Goal: Information Seeking & Learning: Learn about a topic

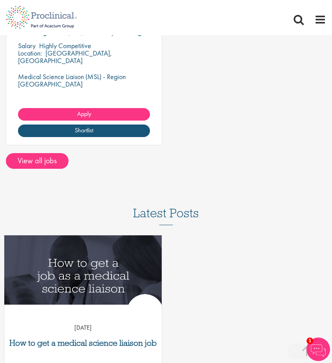
scroll to position [423, 0]
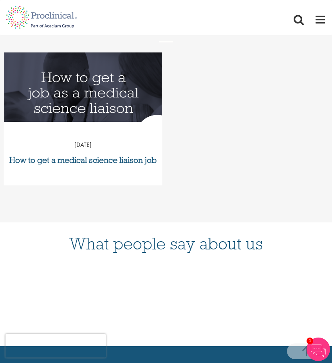
click at [101, 99] on img "Link to a post" at bounding box center [83, 93] width 189 height 98
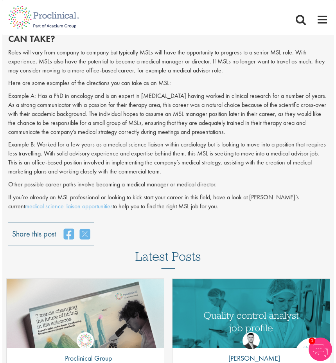
scroll to position [972, 0]
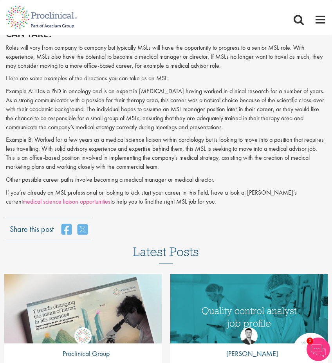
click at [110, 197] on link "medical science liaison opportunities" at bounding box center [67, 201] width 88 height 8
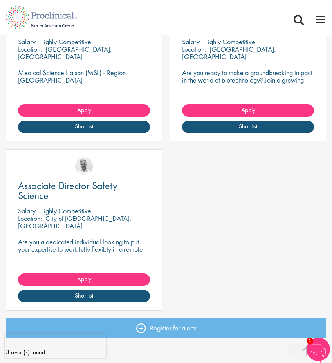
scroll to position [185, 0]
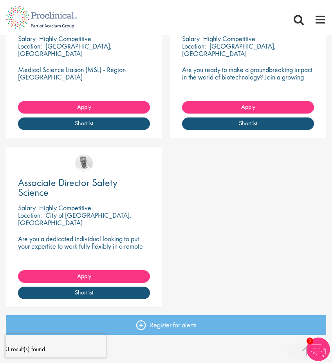
click at [131, 246] on p "Are you a dedicated individual looking to put your expertise to work fully flex…" at bounding box center [84, 250] width 132 height 30
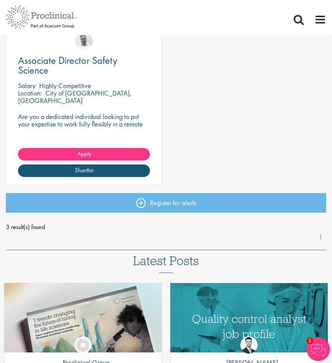
scroll to position [167, 0]
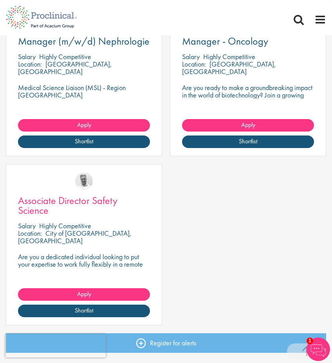
click at [85, 203] on span "Associate Director Safety Science" at bounding box center [67, 205] width 99 height 23
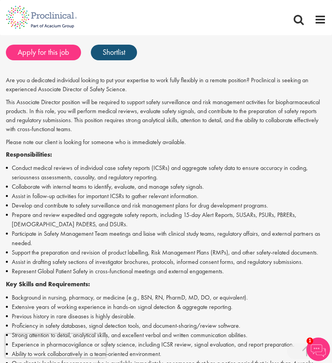
scroll to position [217, 0]
